Goal: Transaction & Acquisition: Purchase product/service

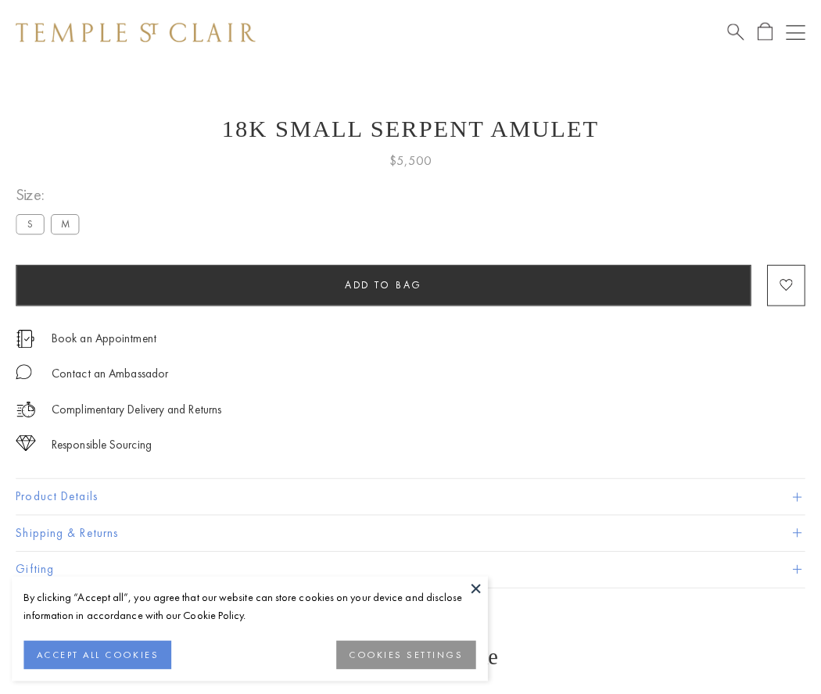
scroll to position [2, 0]
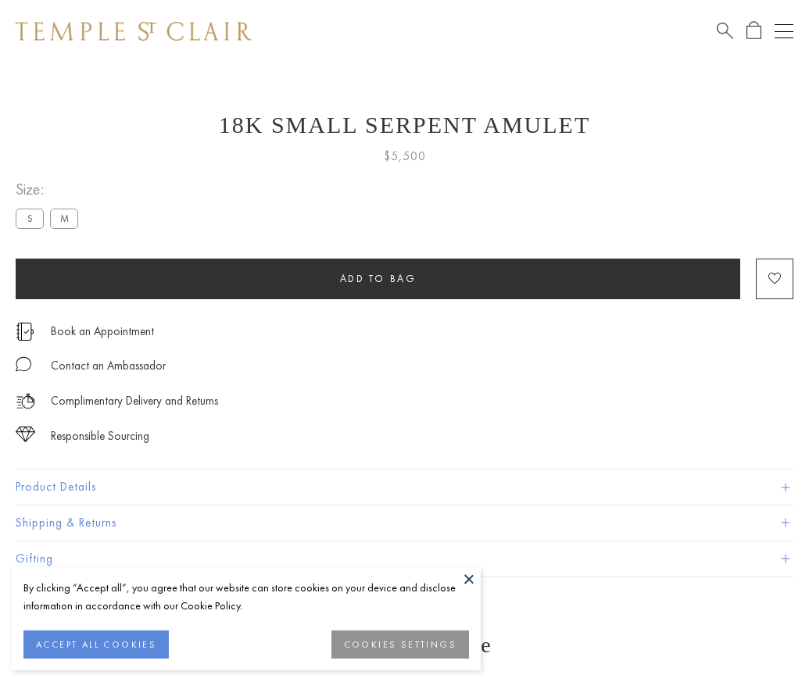
click at [377, 278] on span "Add to bag" at bounding box center [378, 278] width 77 height 13
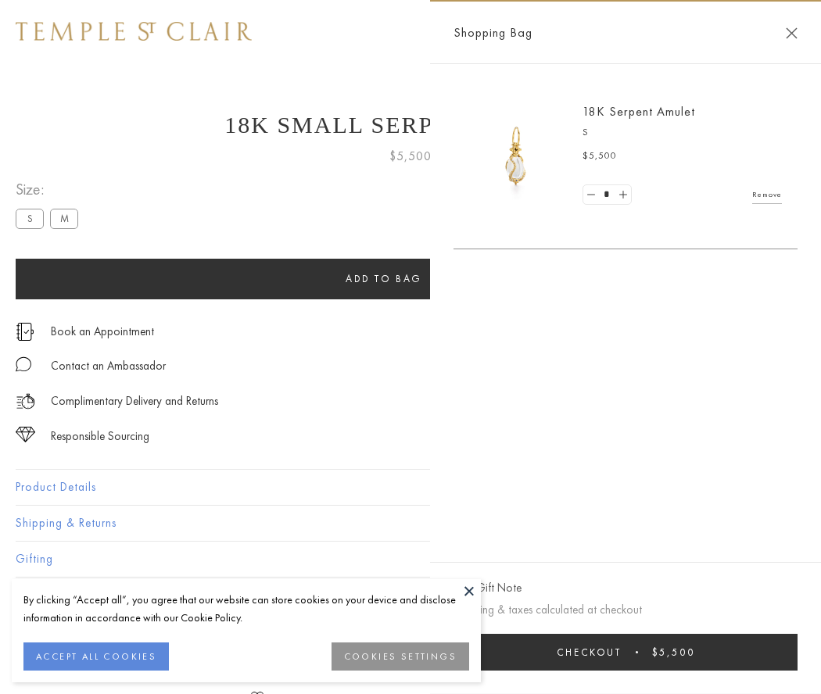
click at [626, 652] on button "Checkout $5,500" at bounding box center [625, 652] width 344 height 37
